Goal: Task Accomplishment & Management: Manage account settings

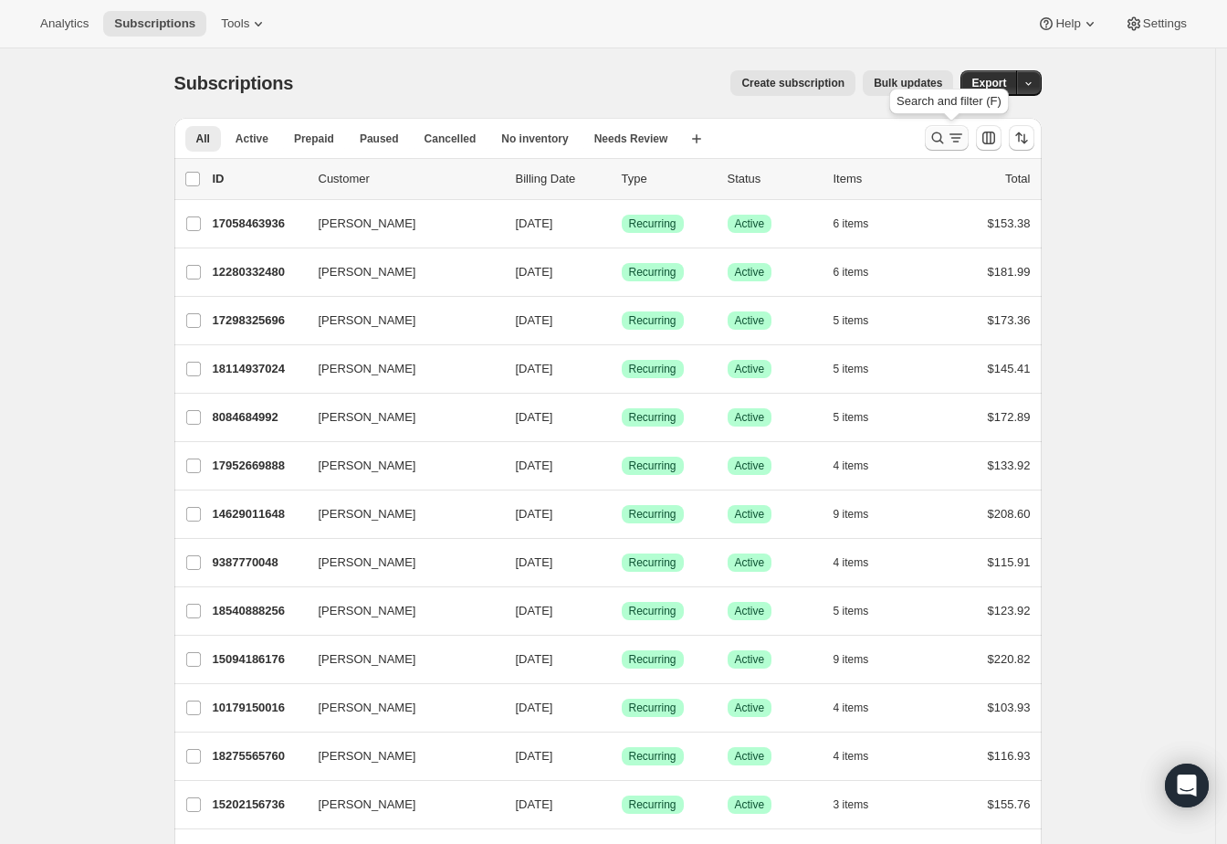
click at [943, 137] on icon "Search and filter results" at bounding box center [938, 138] width 18 height 18
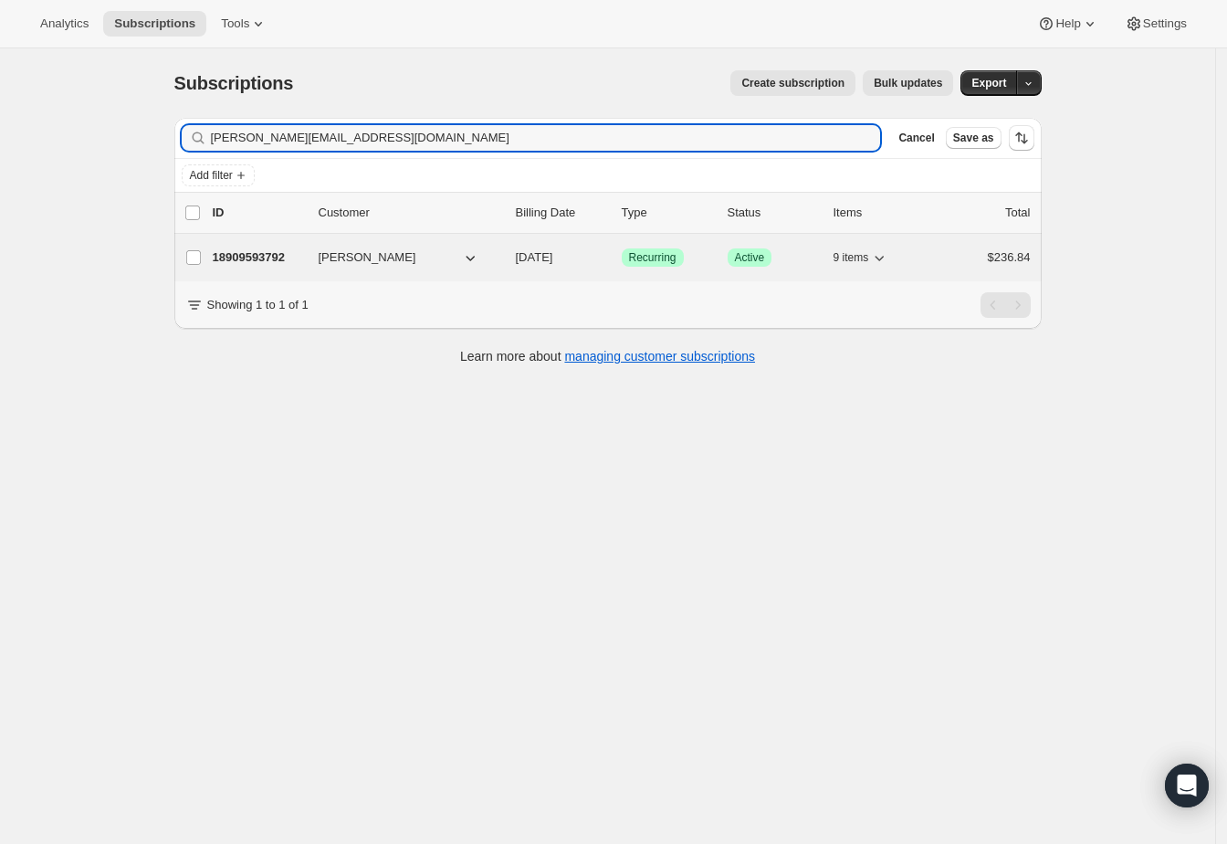
type input "[PERSON_NAME][EMAIL_ADDRESS][DOMAIN_NAME]"
click at [280, 266] on p "18909593792" at bounding box center [258, 257] width 91 height 18
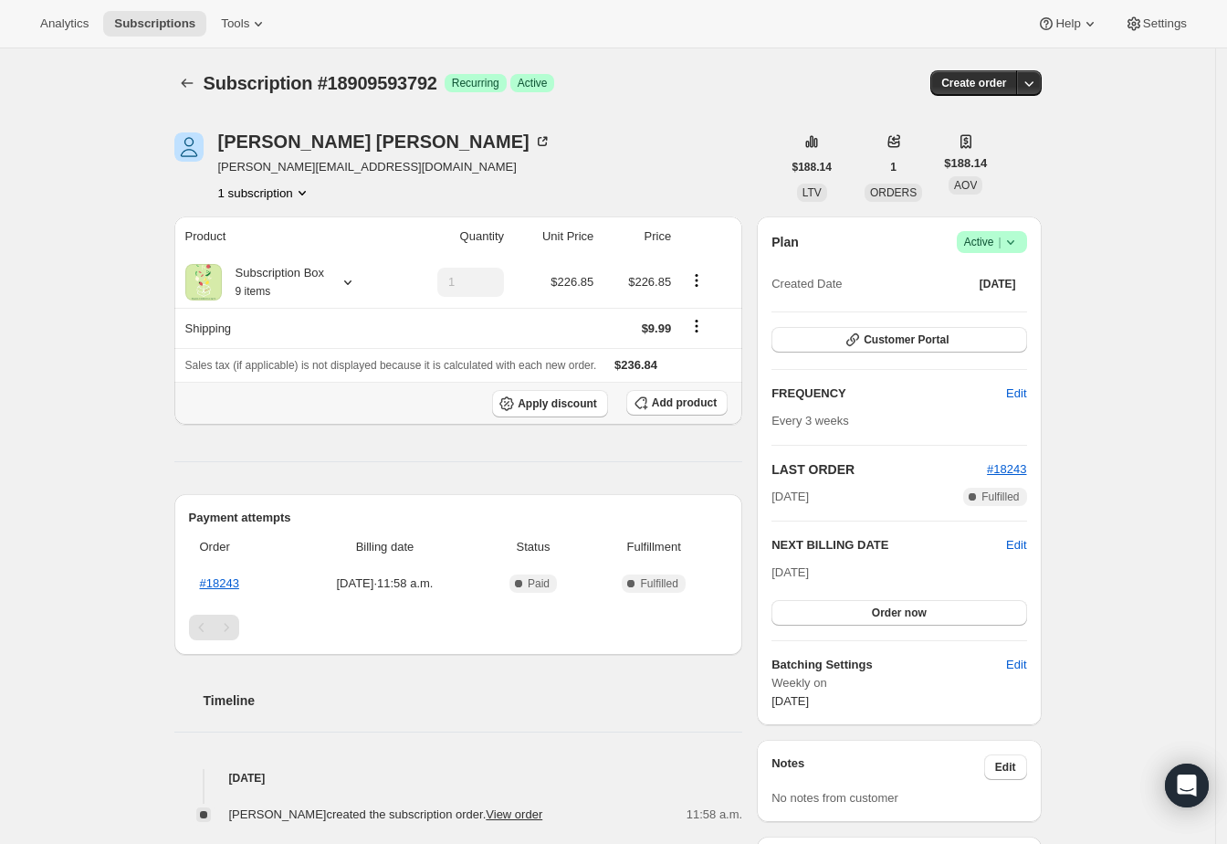
drag, startPoint x: 690, startPoint y: 400, endPoint x: 583, endPoint y: 419, distance: 109.5
click at [594, 429] on div "Product Quantity Unit Price Price Subscription Box 9 items 1 $226.85 $226.85 Sh…" at bounding box center [458, 519] width 569 height 607
click at [553, 404] on span "Apply discount" at bounding box center [557, 403] width 79 height 15
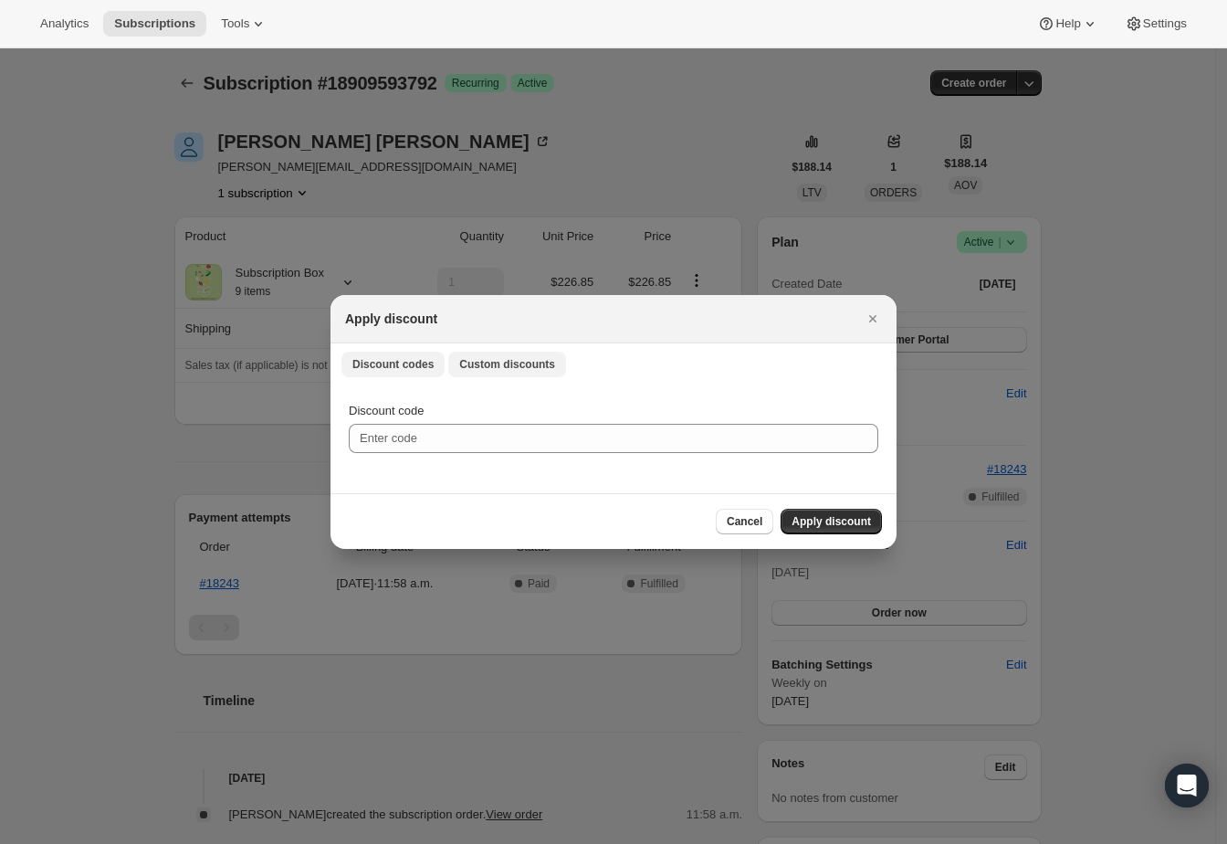
click at [476, 362] on span "Custom discounts" at bounding box center [507, 364] width 96 height 15
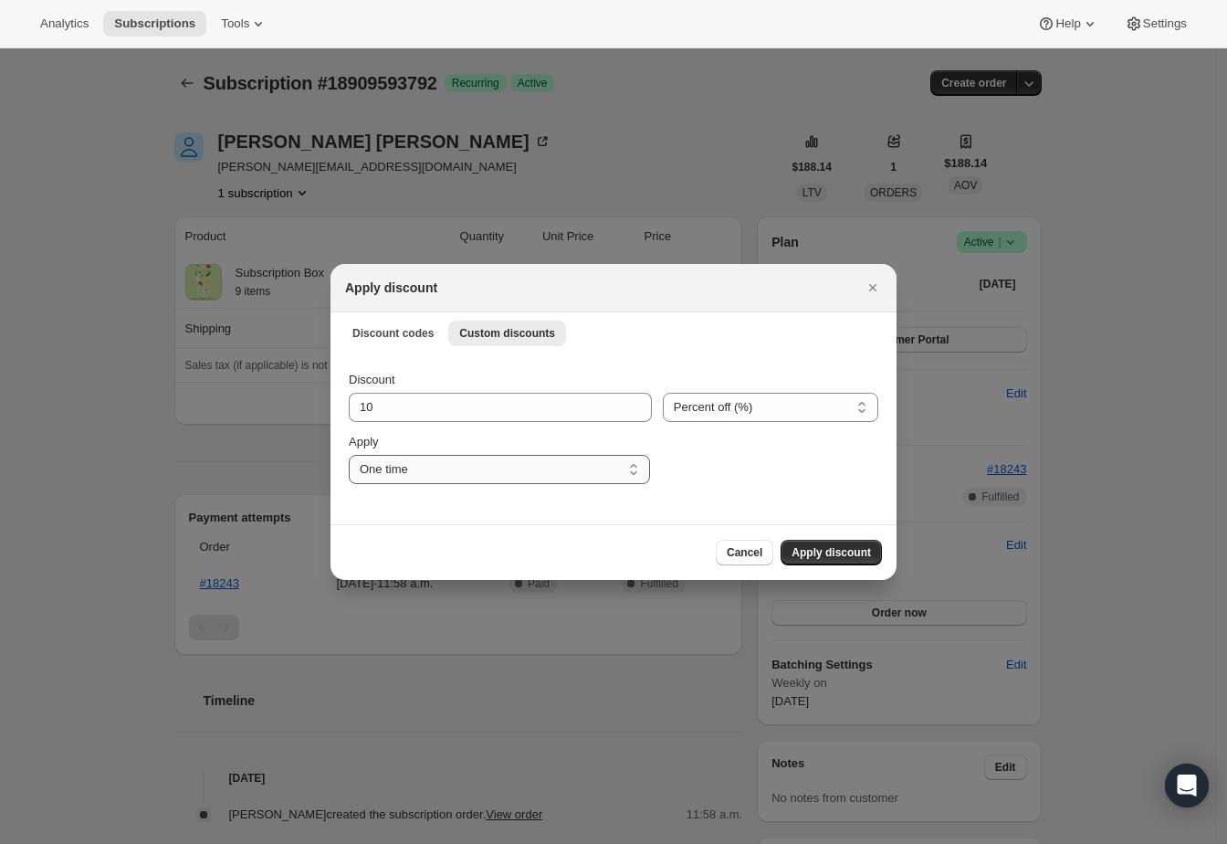
click at [490, 475] on select "One time Specify instances... Indefinitely" at bounding box center [499, 469] width 301 height 29
select select "indefinitely"
click at [349, 455] on select "One time Specify instances... Indefinitely" at bounding box center [499, 469] width 301 height 29
click at [849, 551] on span "Apply discount" at bounding box center [831, 552] width 79 height 15
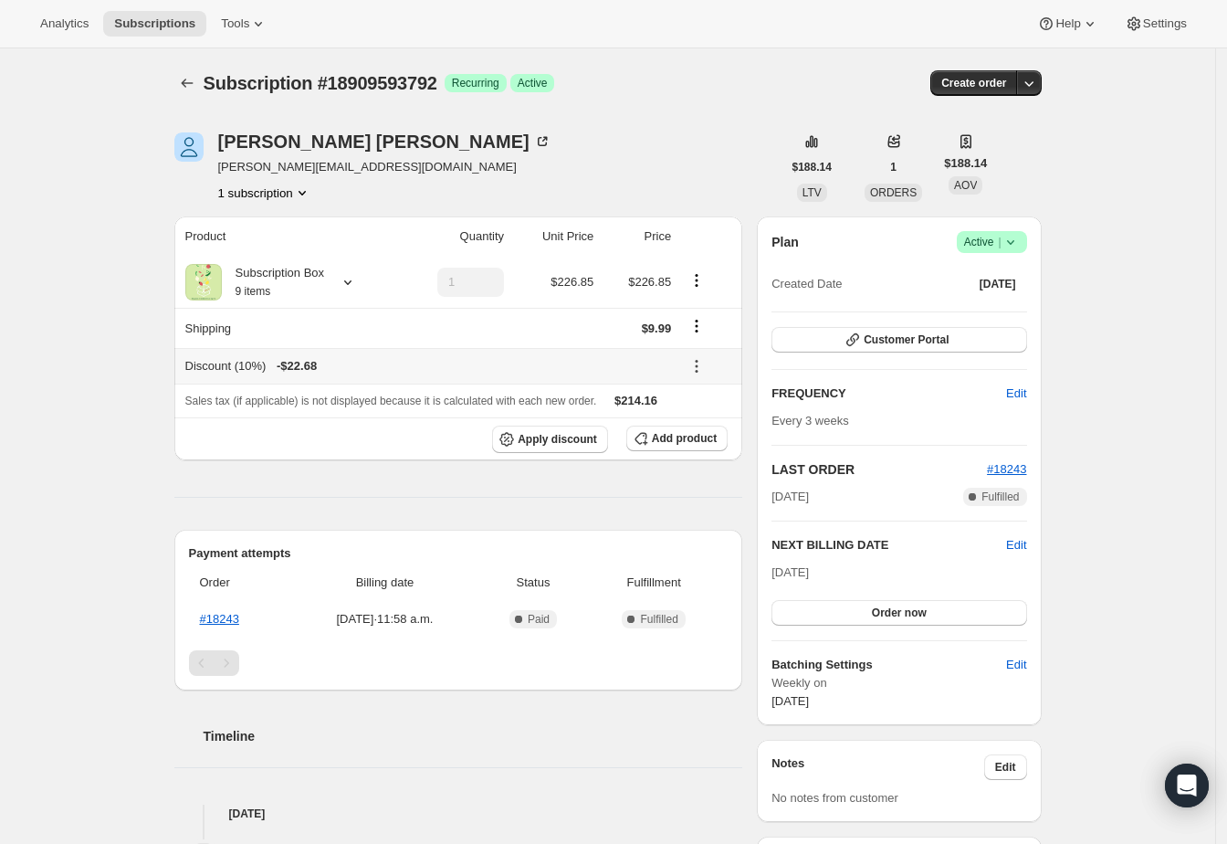
click at [702, 368] on icon at bounding box center [697, 366] width 18 height 18
click at [727, 400] on span "Edit" at bounding box center [713, 401] width 44 height 18
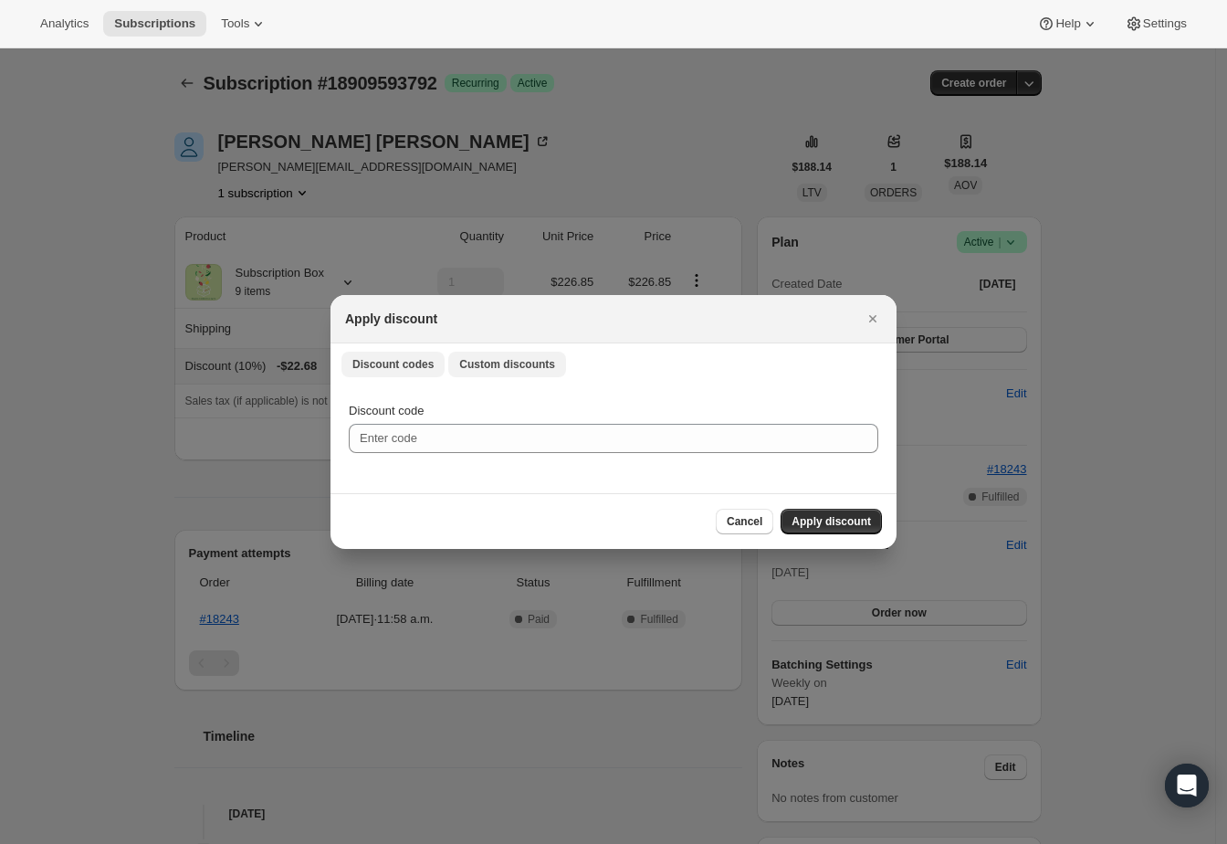
click at [528, 373] on button "Custom discounts" at bounding box center [507, 365] width 118 height 26
select select "indefinitely"
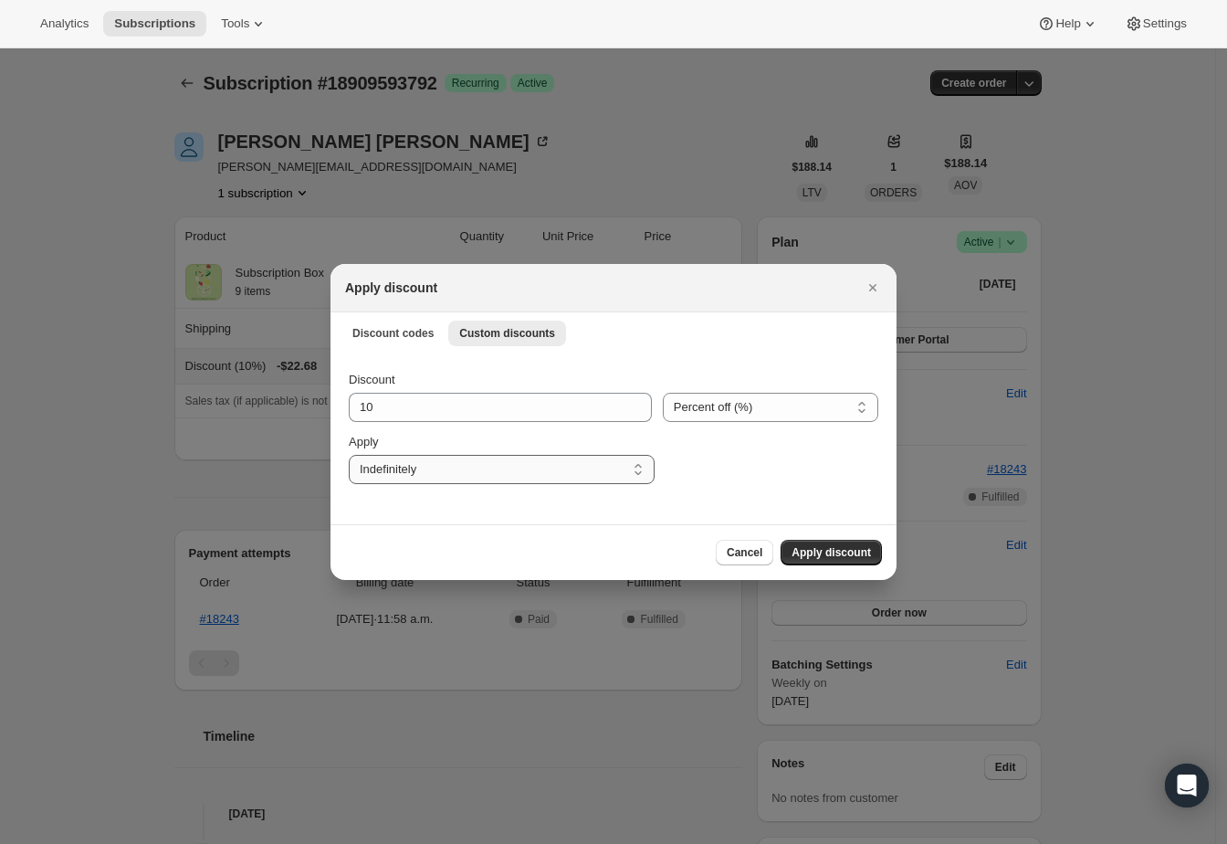
click at [514, 478] on select "One time Specify instances... Indefinitely" at bounding box center [502, 469] width 306 height 29
click at [382, 361] on div "Discount 10 Percent off (%) Amount off ($) Percent off (%) Apply One time Speci…" at bounding box center [614, 439] width 566 height 172
click at [727, 553] on span "Cancel" at bounding box center [745, 552] width 36 height 15
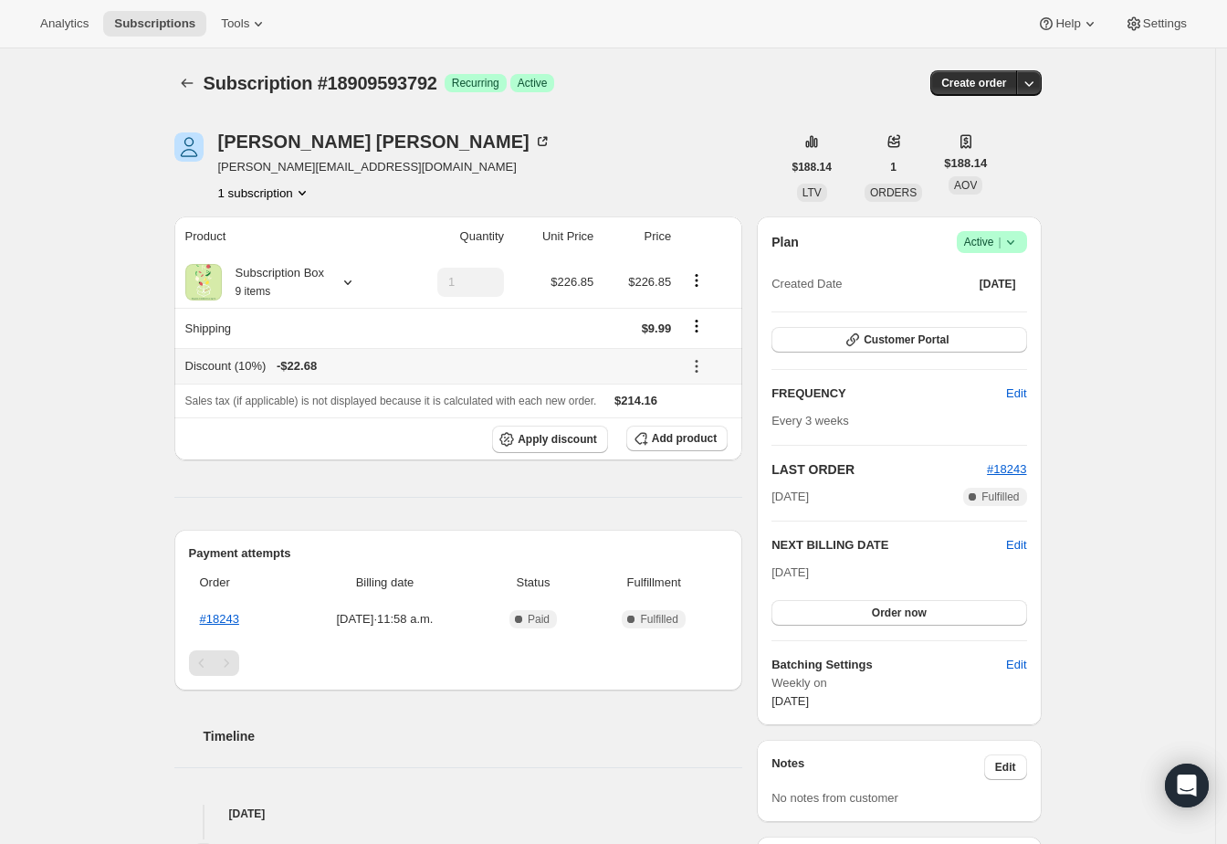
click at [701, 365] on icon at bounding box center [697, 366] width 18 height 18
click at [714, 435] on span "Remove" at bounding box center [713, 432] width 44 height 14
